Goal: Information Seeking & Learning: Learn about a topic

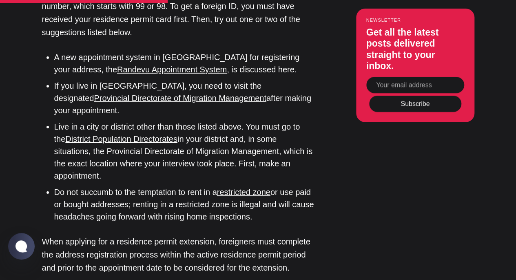
scroll to position [1384, 0]
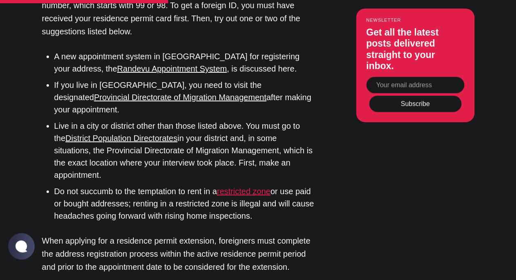
click at [253, 187] on link "restricted zone" at bounding box center [243, 191] width 53 height 9
